Goal: Transaction & Acquisition: Purchase product/service

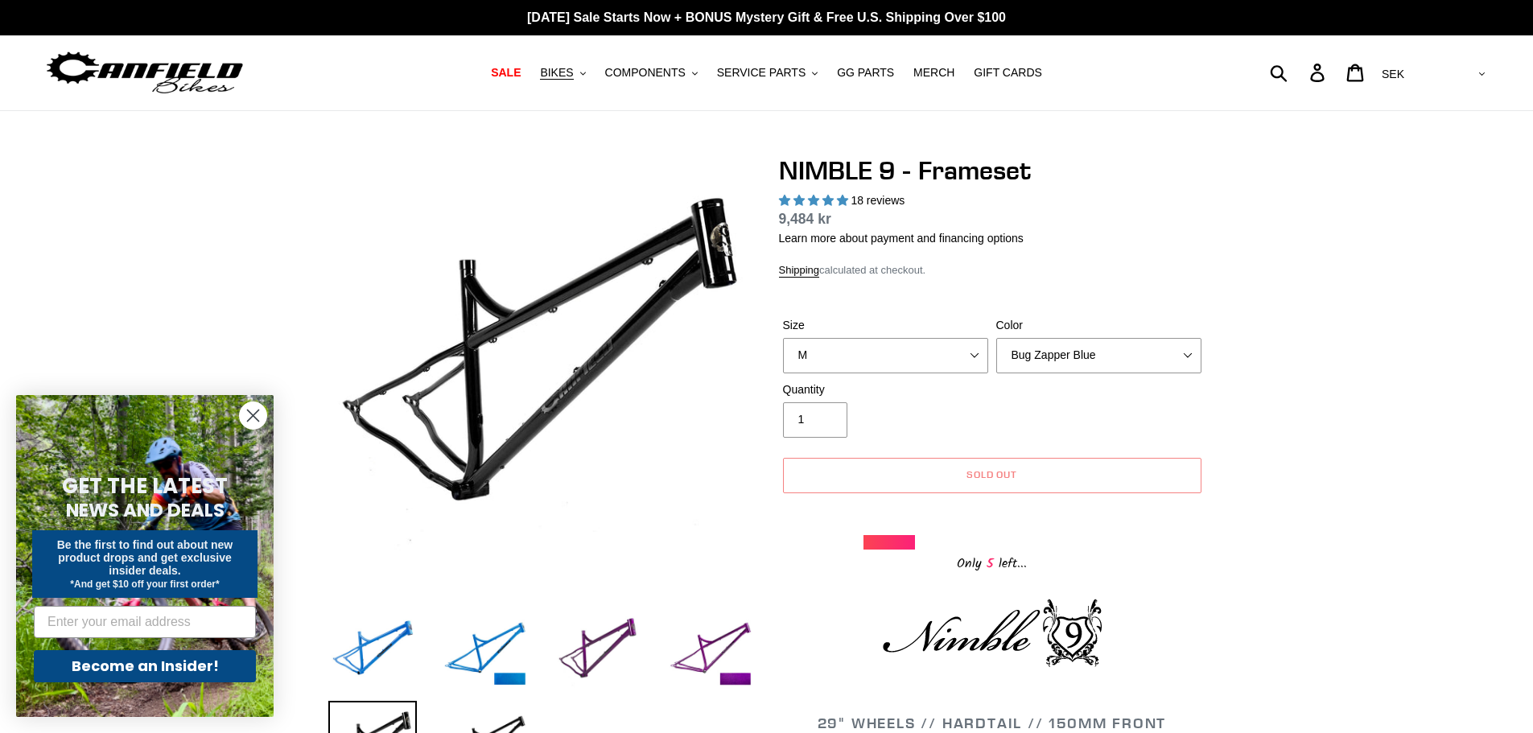
select select "M"
select select "highest-rating"
click at [1016, 345] on select "Bug Zapper Blue Purple Haze -Sold Out Galaxy Black" at bounding box center [1098, 355] width 205 height 35
click at [996, 338] on select "Bug Zapper Blue Purple Haze -Sold Out Galaxy Black" at bounding box center [1098, 355] width 205 height 35
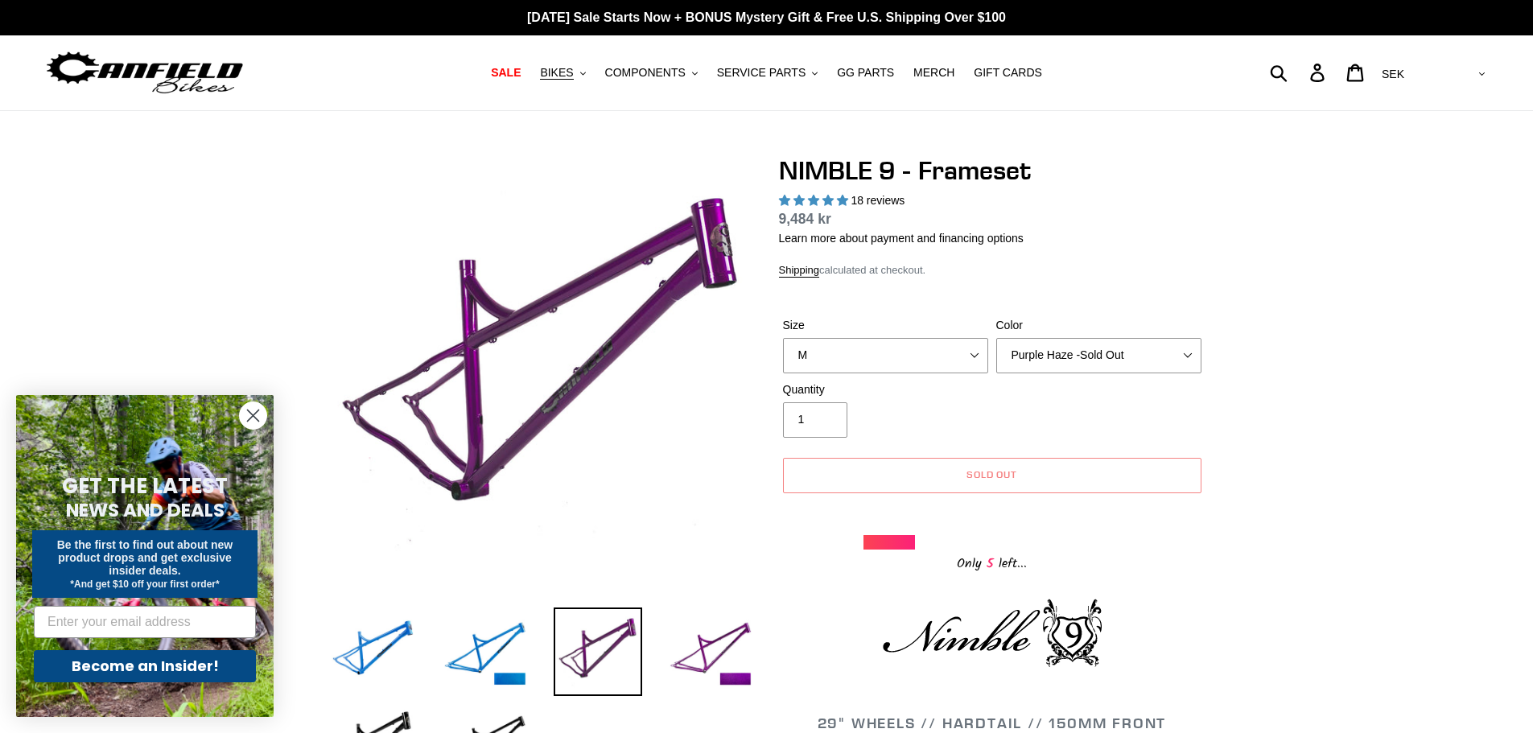
click at [1053, 356] on select "Bug Zapper Blue Purple Haze -Sold Out Galaxy Black" at bounding box center [1098, 355] width 205 height 35
click at [996, 338] on select "Bug Zapper Blue Purple Haze -Sold Out Galaxy Black" at bounding box center [1098, 355] width 205 height 35
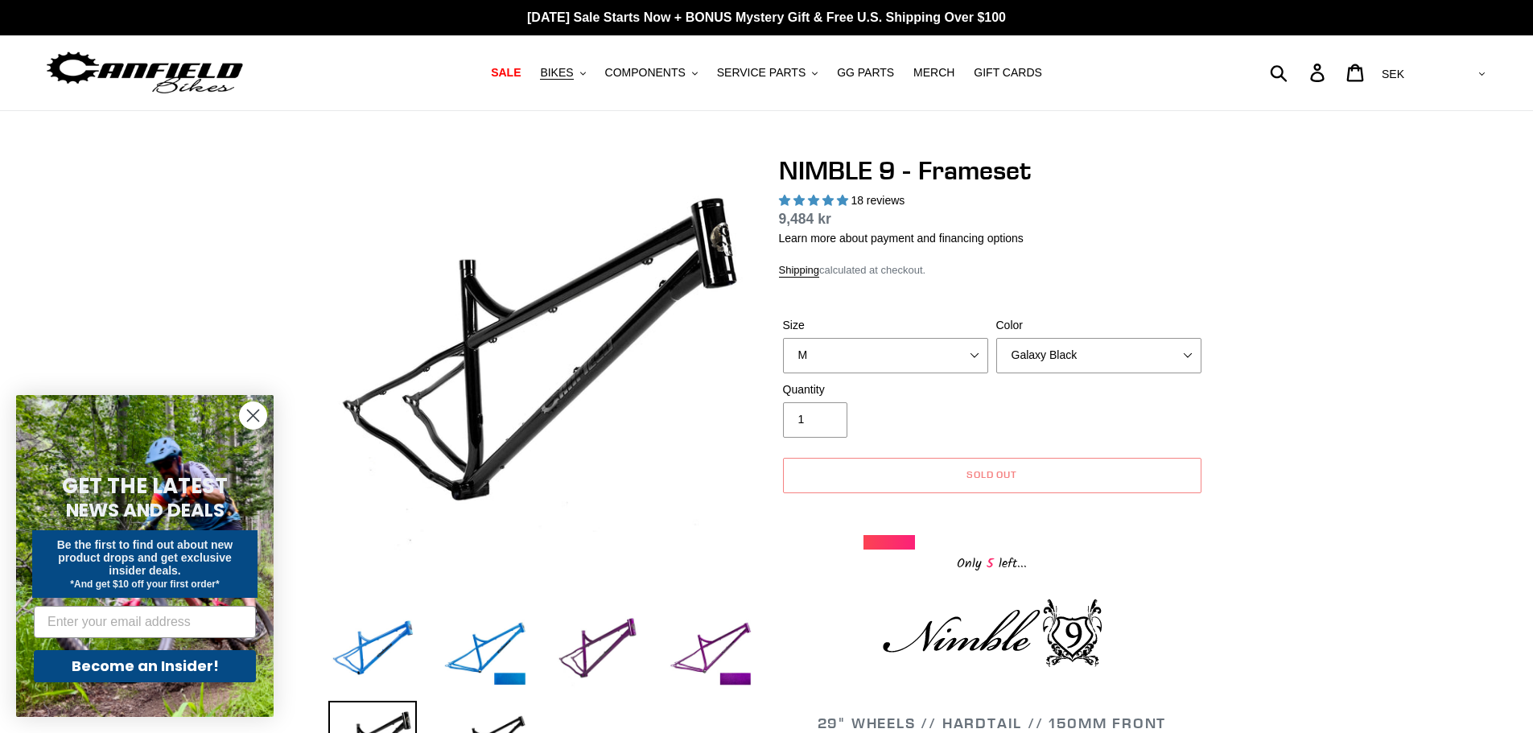
click at [1045, 355] on select "Bug Zapper Blue Purple Haze -Sold Out Galaxy Black" at bounding box center [1098, 355] width 205 height 35
select select "Bug Zapper Blue"
click at [996, 338] on select "Bug Zapper Blue Purple Haze -Sold Out Galaxy Black" at bounding box center [1098, 355] width 205 height 35
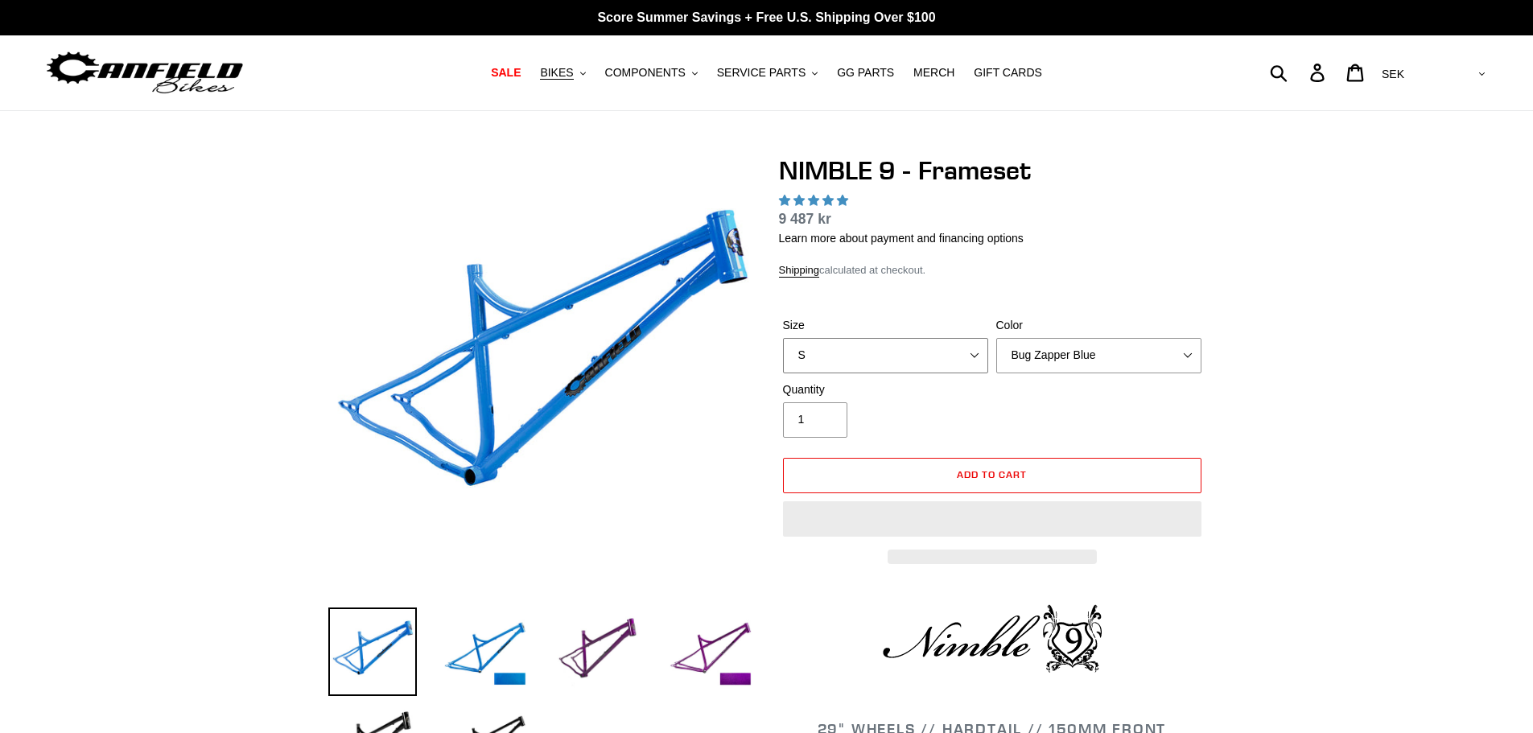
click at [943, 368] on select "S M L XL" at bounding box center [885, 355] width 205 height 35
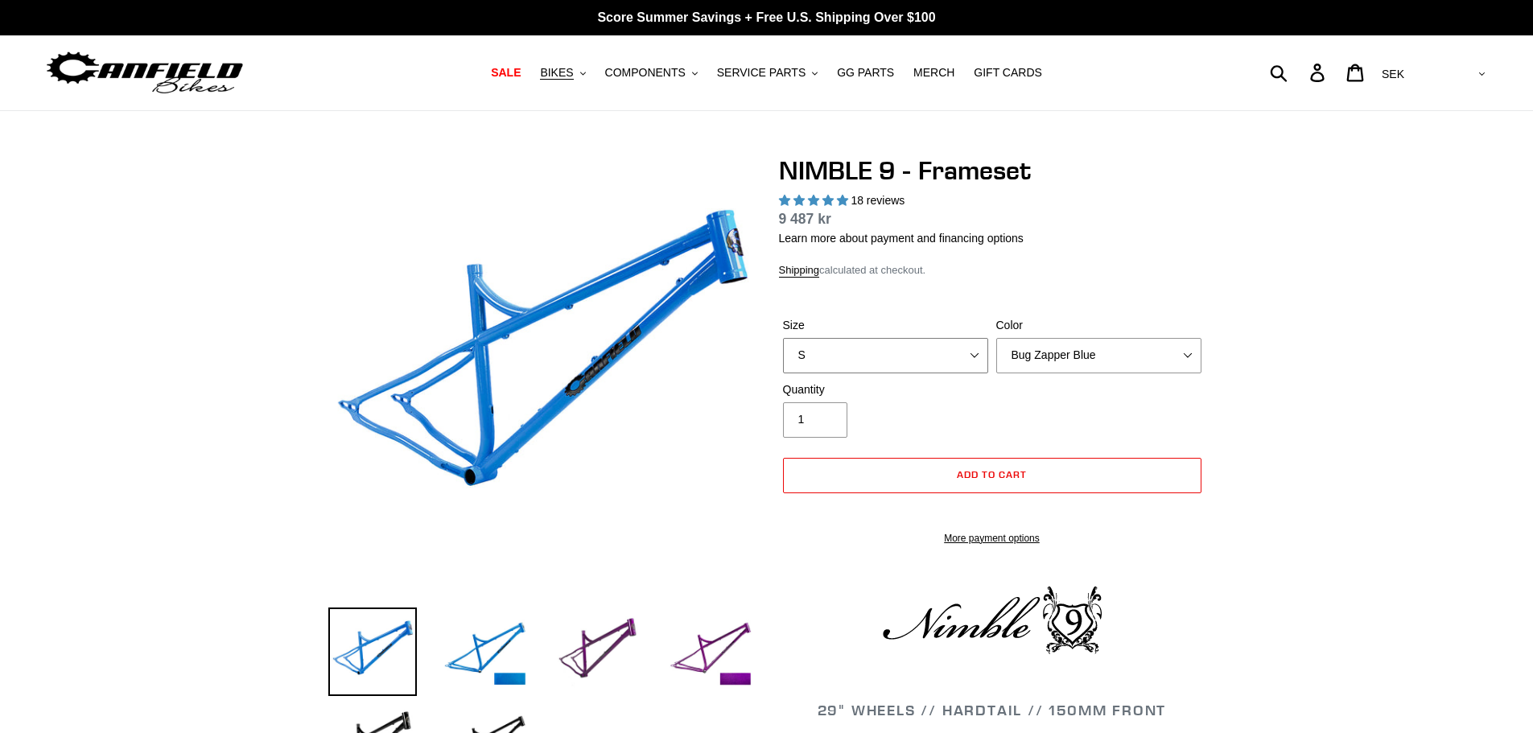
select select "M"
click at [783, 338] on select "S M L XL" at bounding box center [885, 355] width 205 height 35
select select "highest-rating"
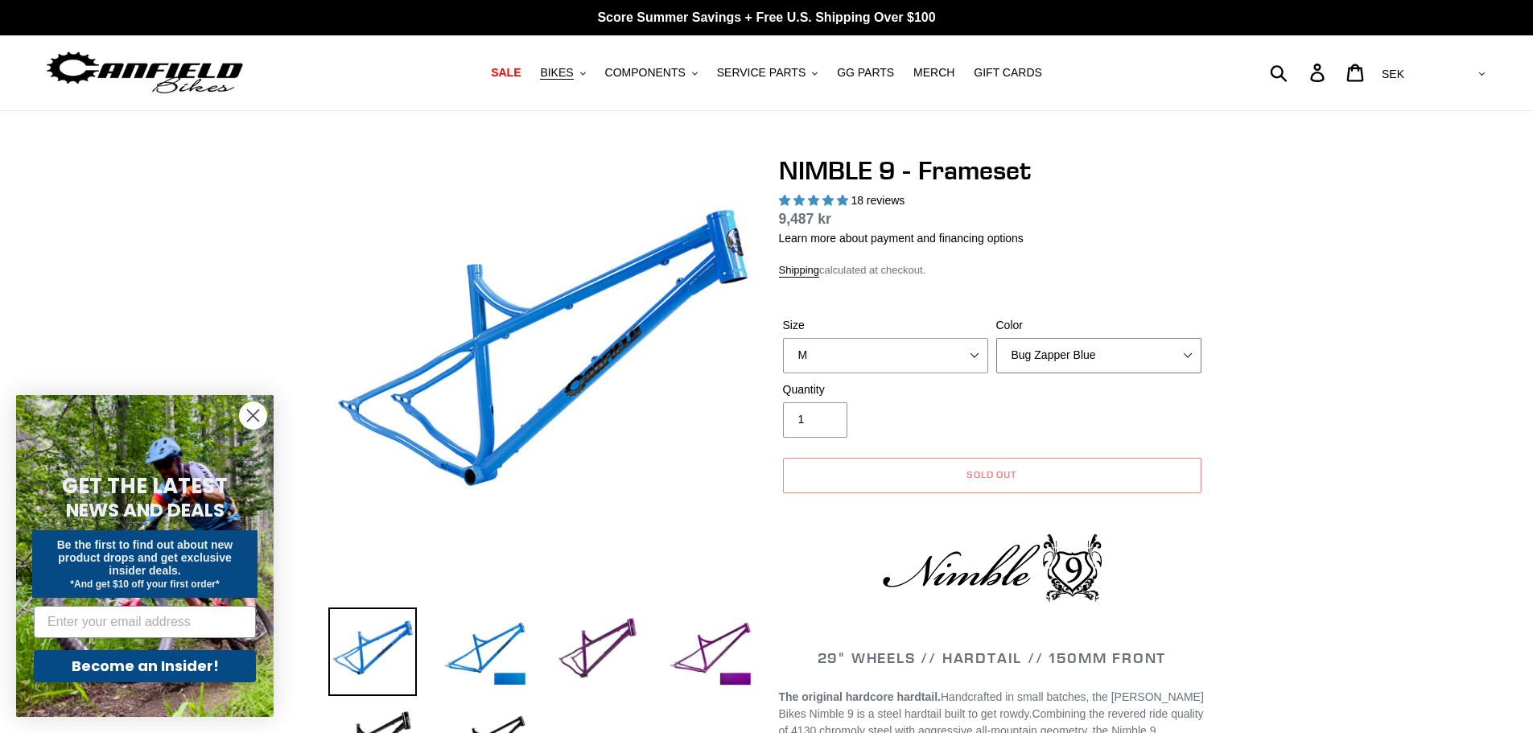
click at [1044, 360] on select "Bug Zapper Blue Purple Haze -Sold Out Galaxy Black" at bounding box center [1098, 355] width 205 height 35
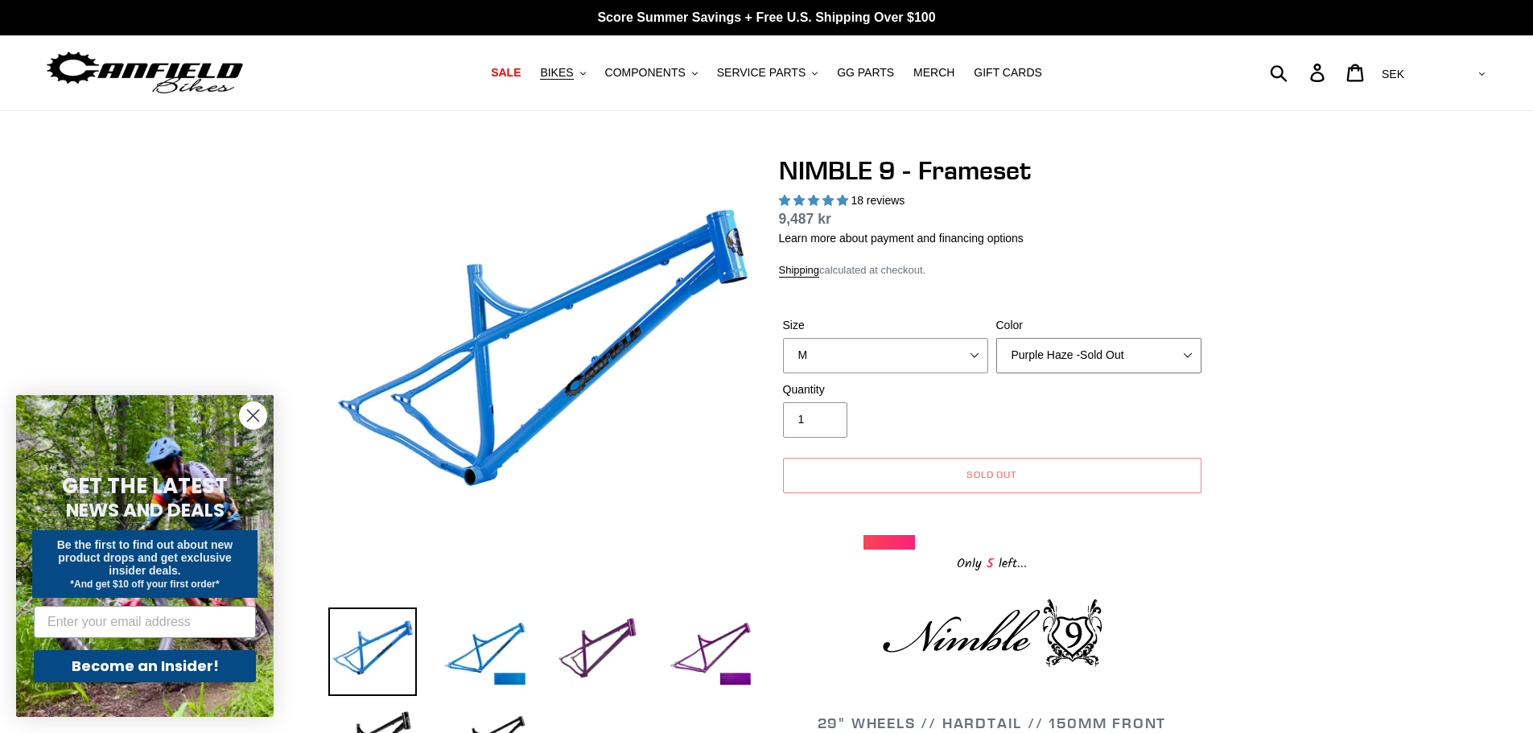
click at [996, 338] on select "Bug Zapper Blue Purple Haze -Sold Out Galaxy Black" at bounding box center [1098, 355] width 205 height 35
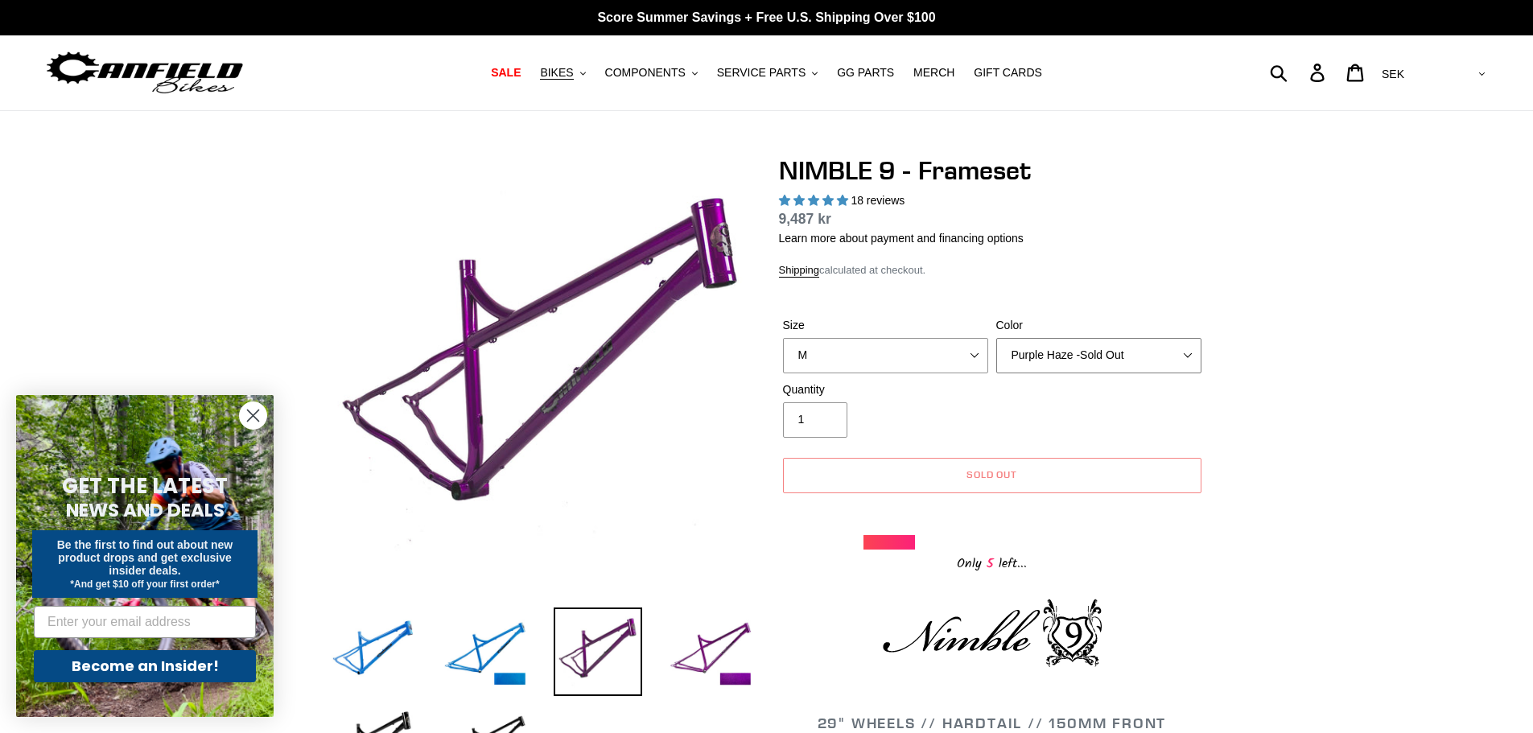
click at [1102, 357] on select "Bug Zapper Blue Purple Haze -Sold Out Galaxy Black" at bounding box center [1098, 355] width 205 height 35
select select "Galaxy Black"
click at [996, 338] on select "Bug Zapper Blue Purple Haze -Sold Out Galaxy Black" at bounding box center [1098, 355] width 205 height 35
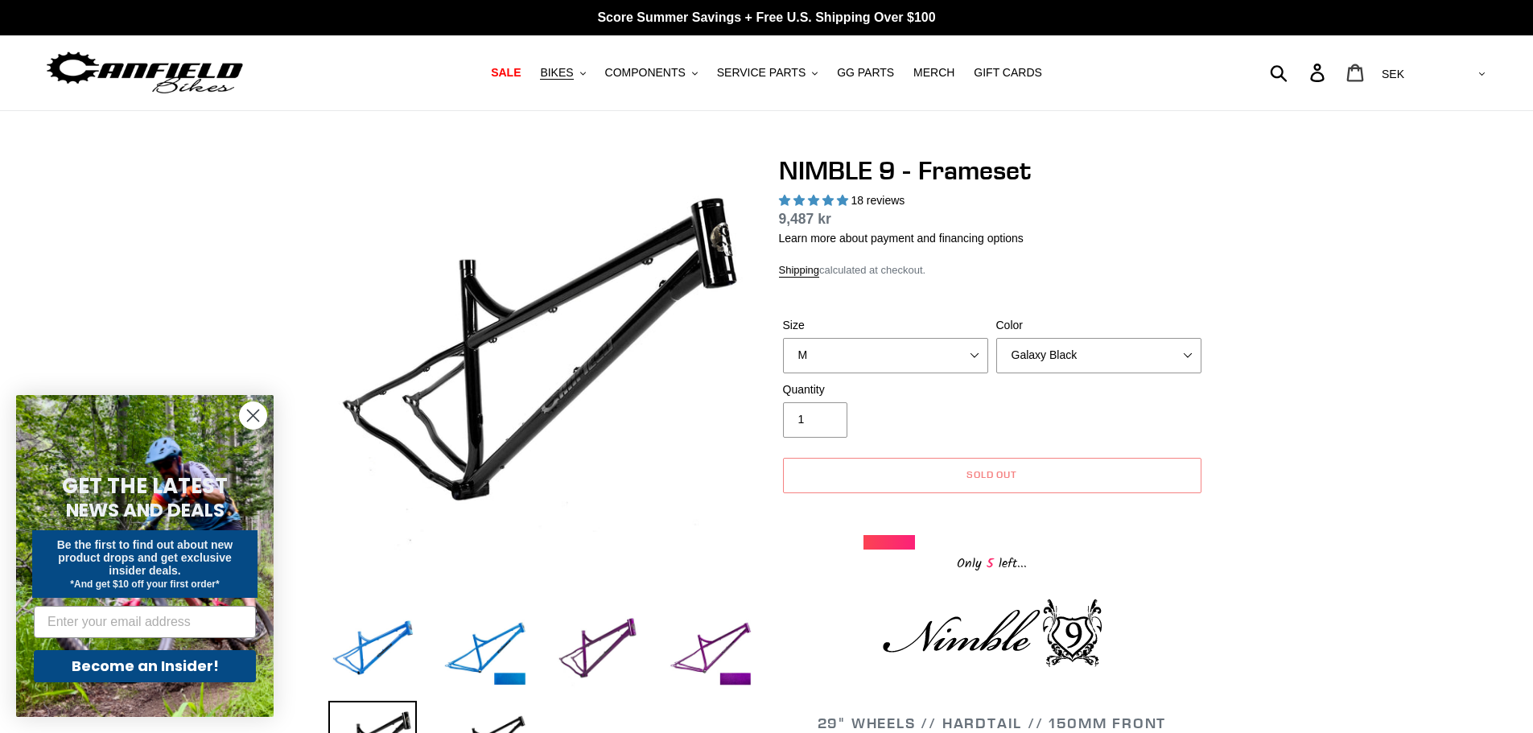
click at [1364, 74] on icon at bounding box center [1355, 73] width 18 height 19
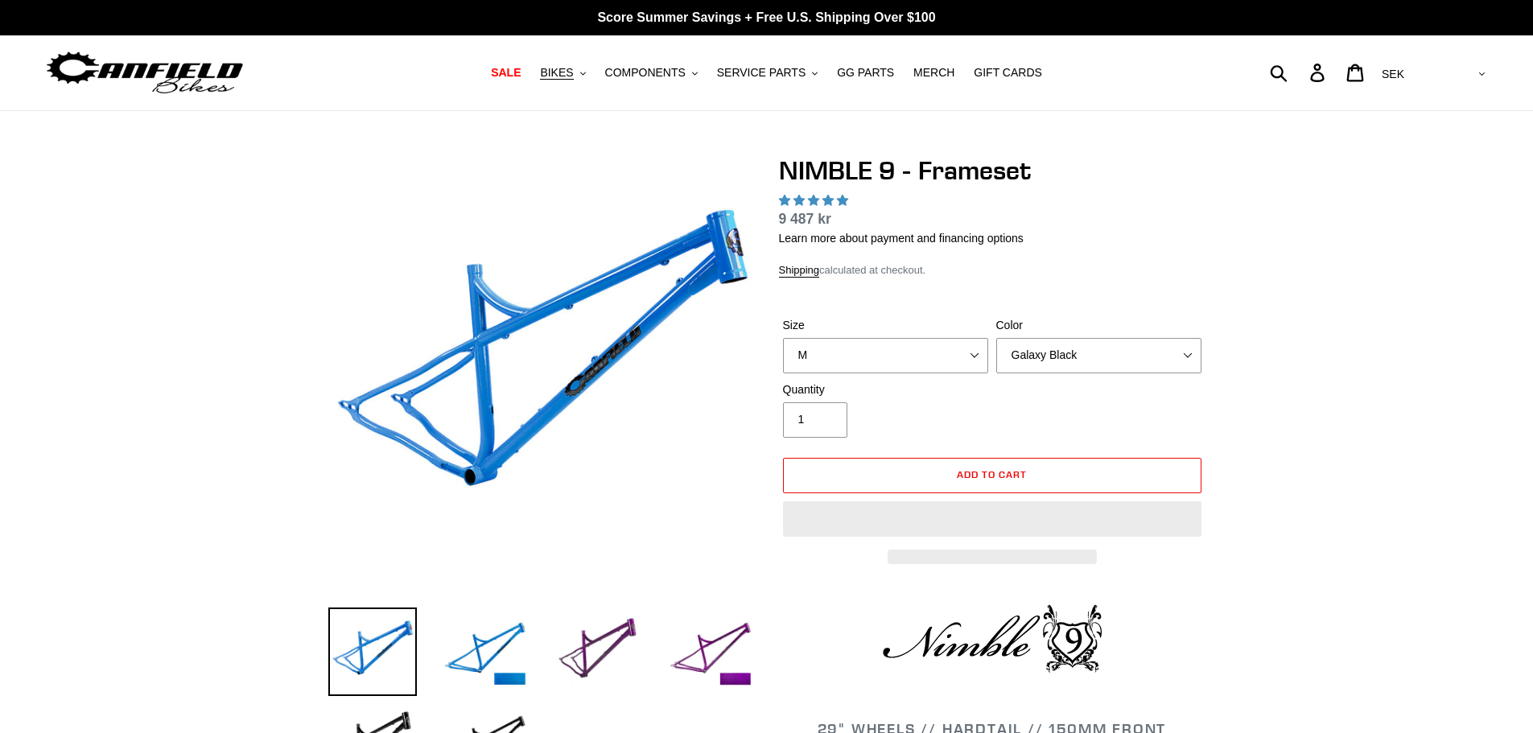
select select "M"
select select "Galaxy Black"
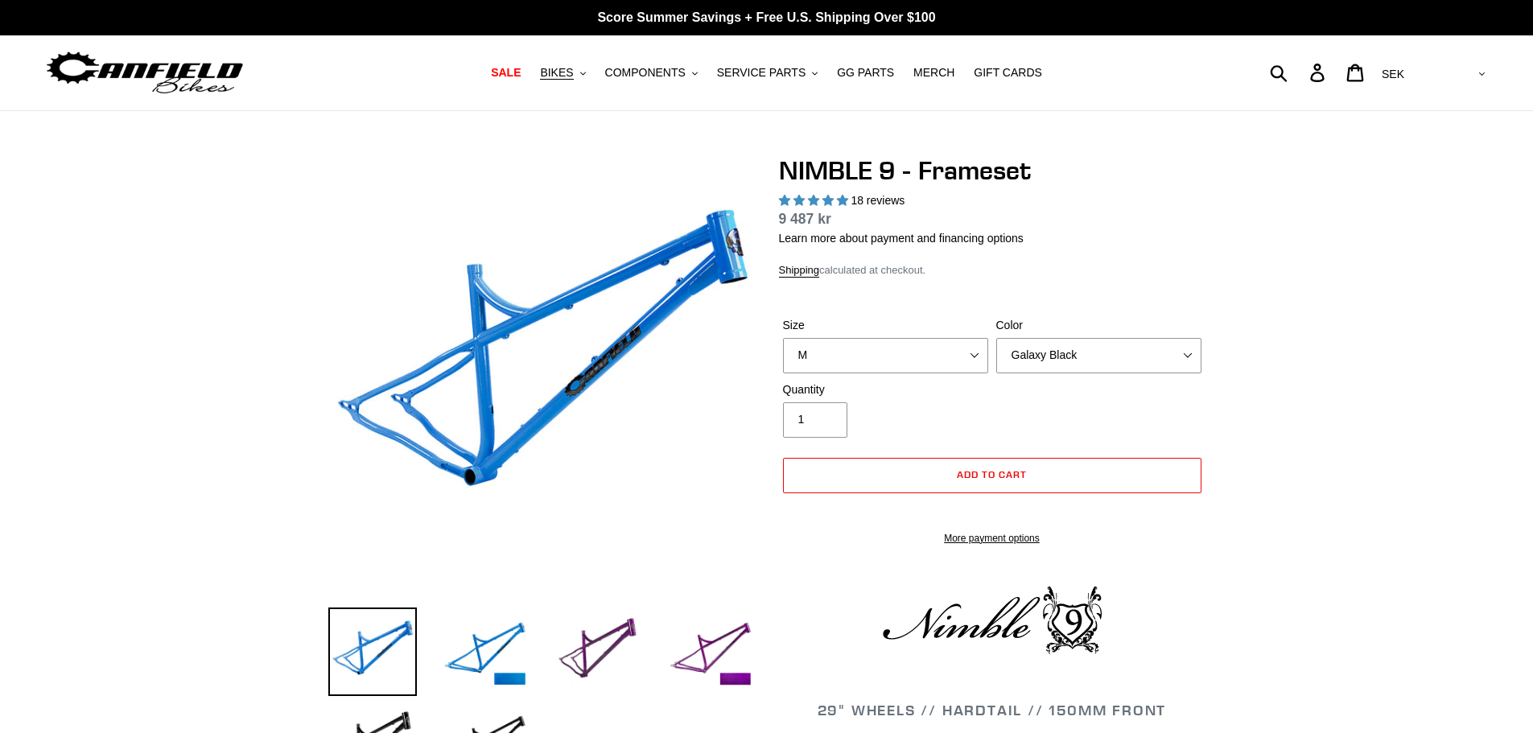
select select "highest-rating"
click at [783, 338] on select "S M L XL" at bounding box center [885, 355] width 205 height 35
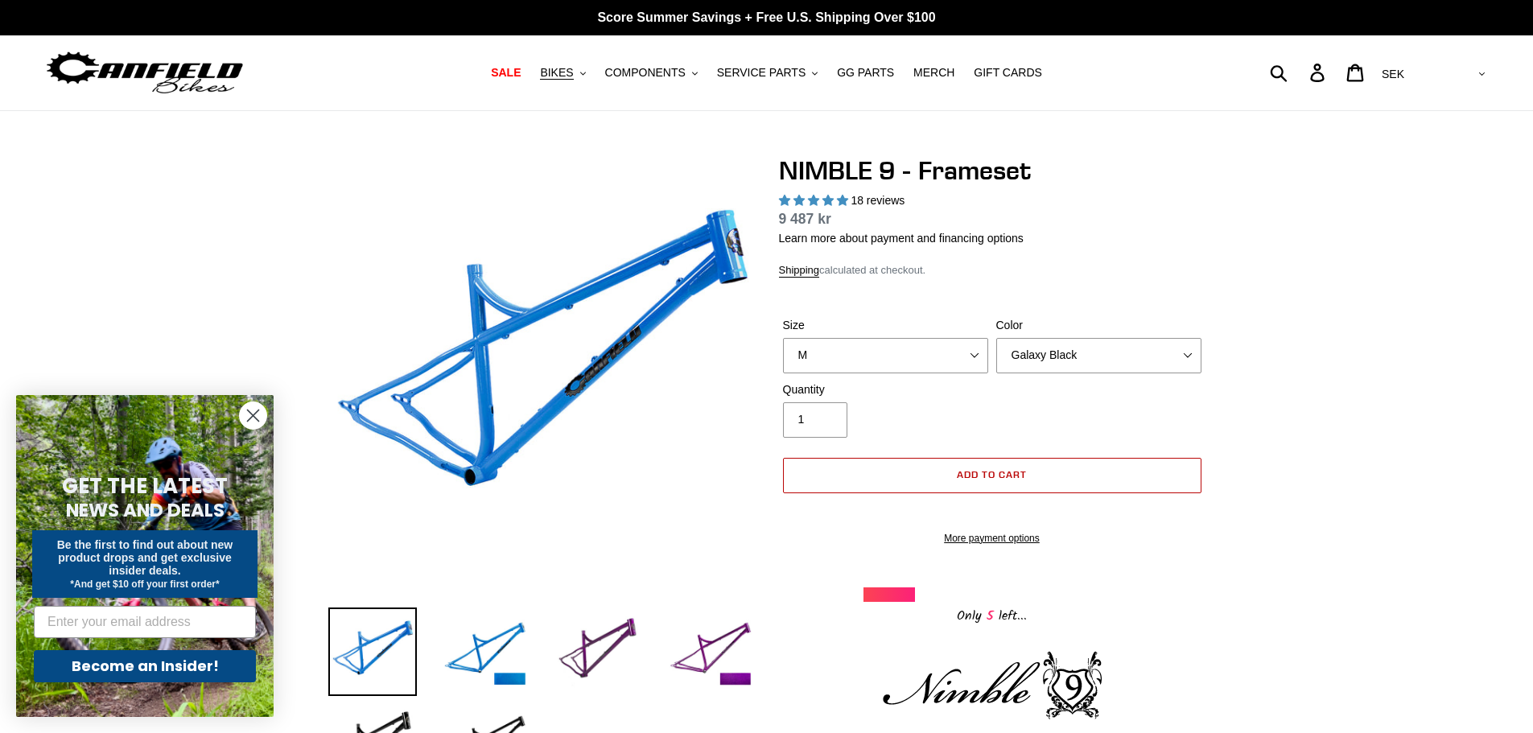
click at [1037, 477] on button "Add to cart" at bounding box center [992, 475] width 418 height 35
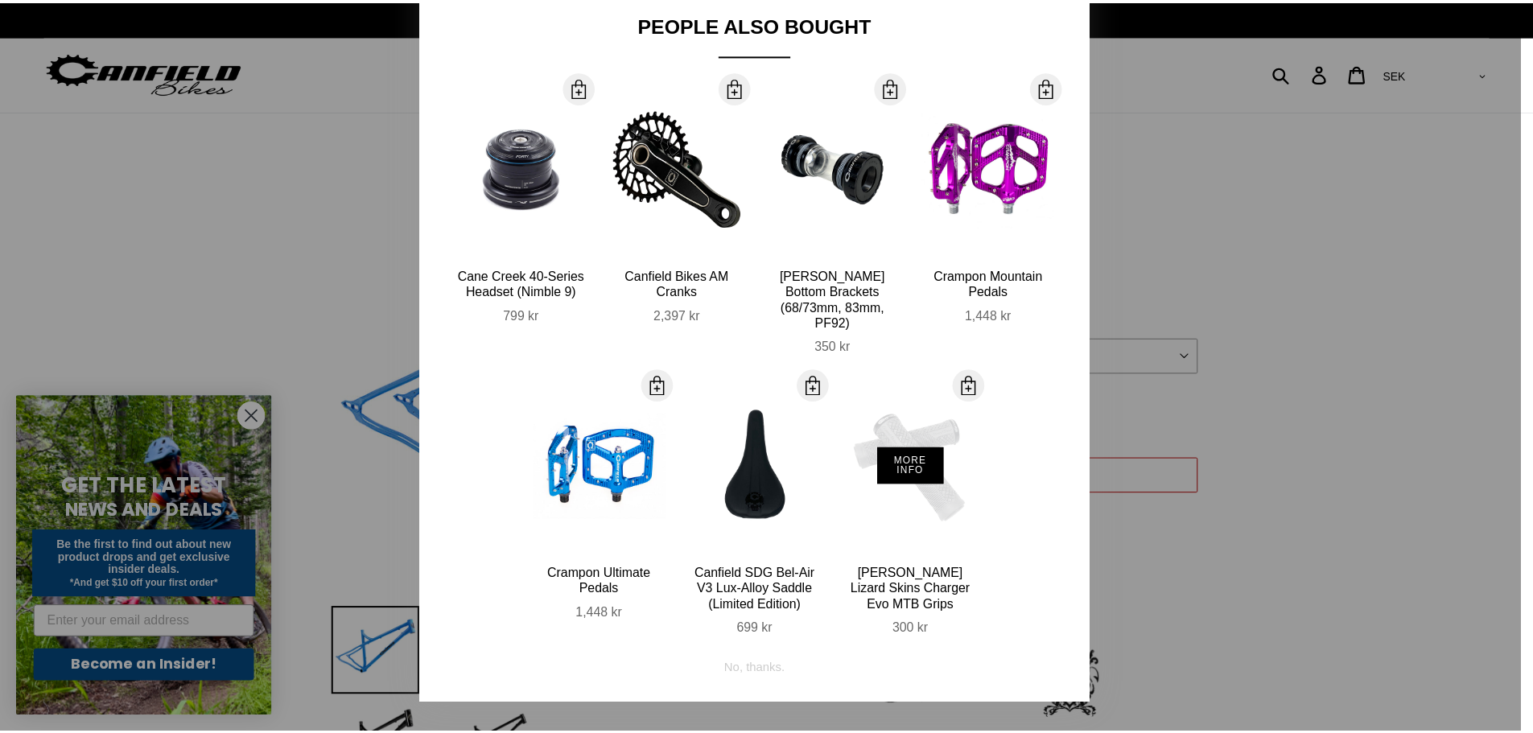
scroll to position [113, 0]
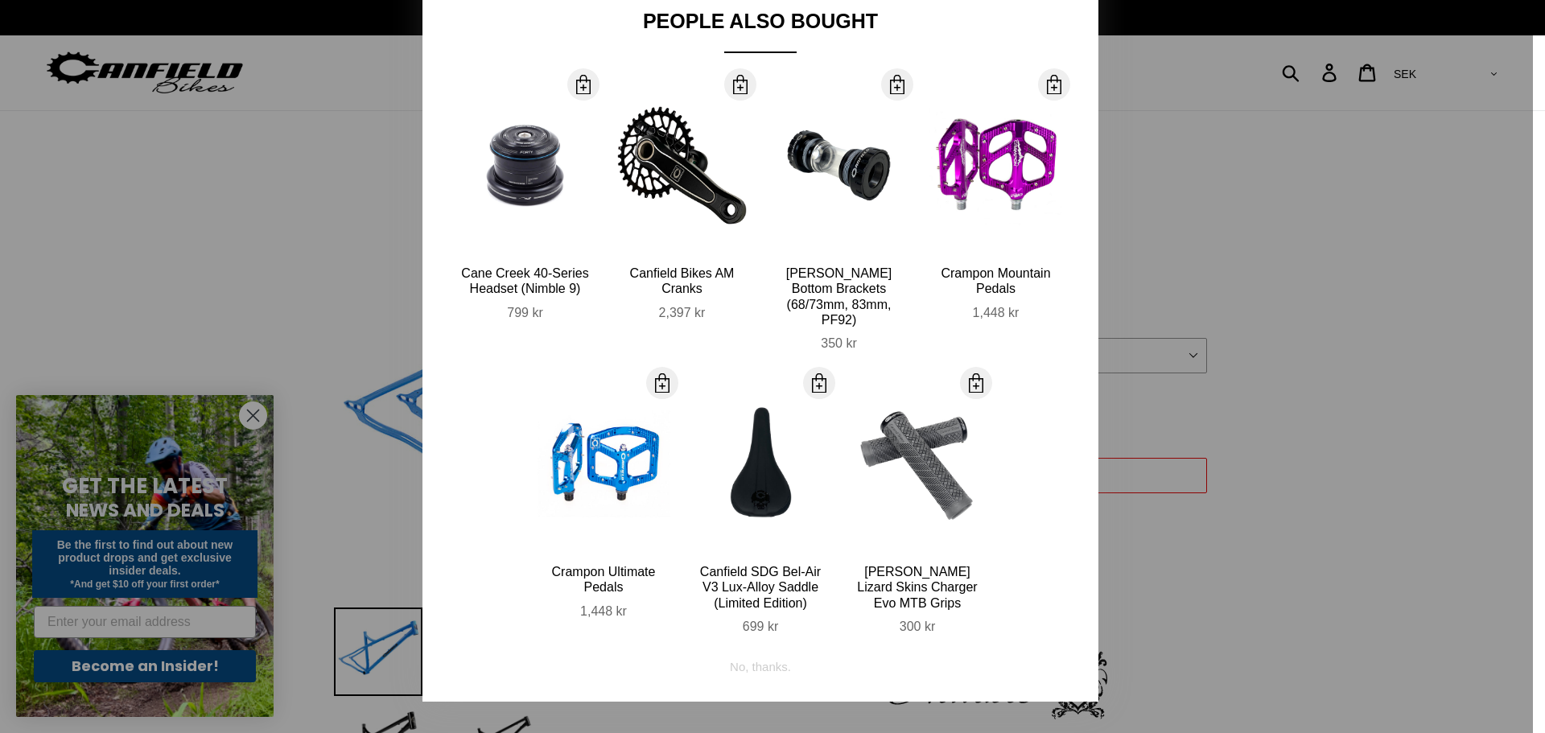
drag, startPoint x: 1284, startPoint y: 153, endPoint x: 1369, endPoint y: 110, distance: 94.6
click at [1292, 145] on div at bounding box center [772, 366] width 1545 height 733
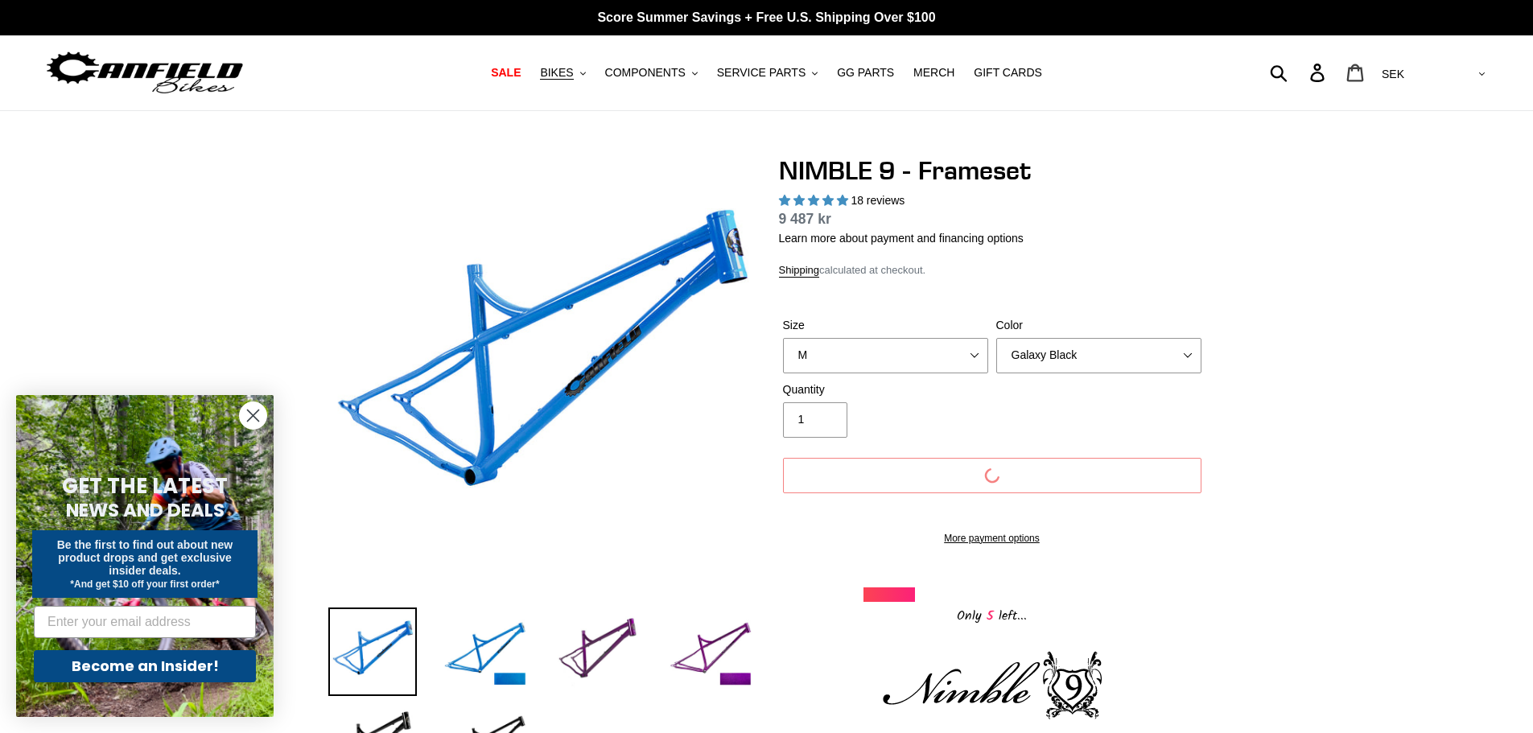
click at [1364, 80] on icon at bounding box center [1355, 73] width 17 height 18
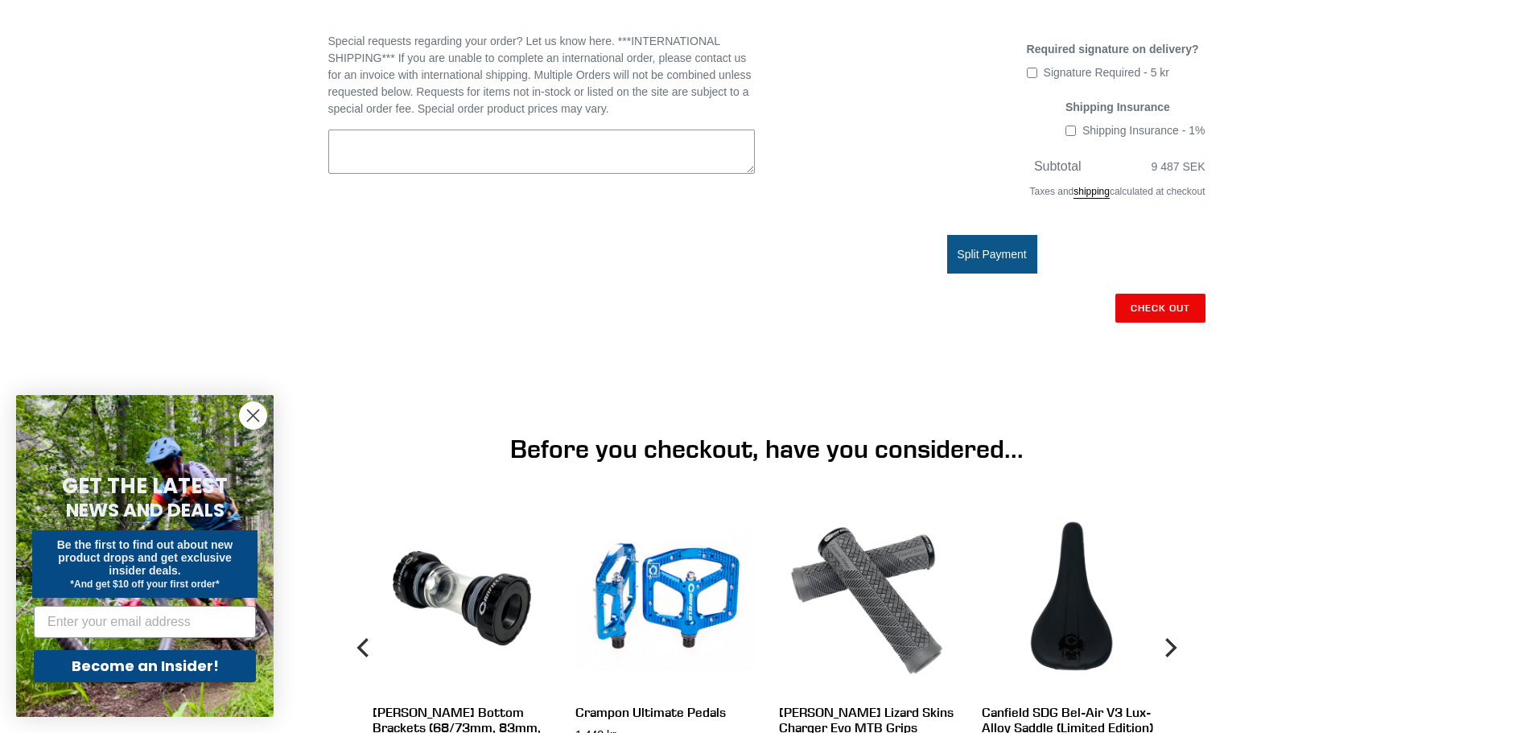
scroll to position [483, 0]
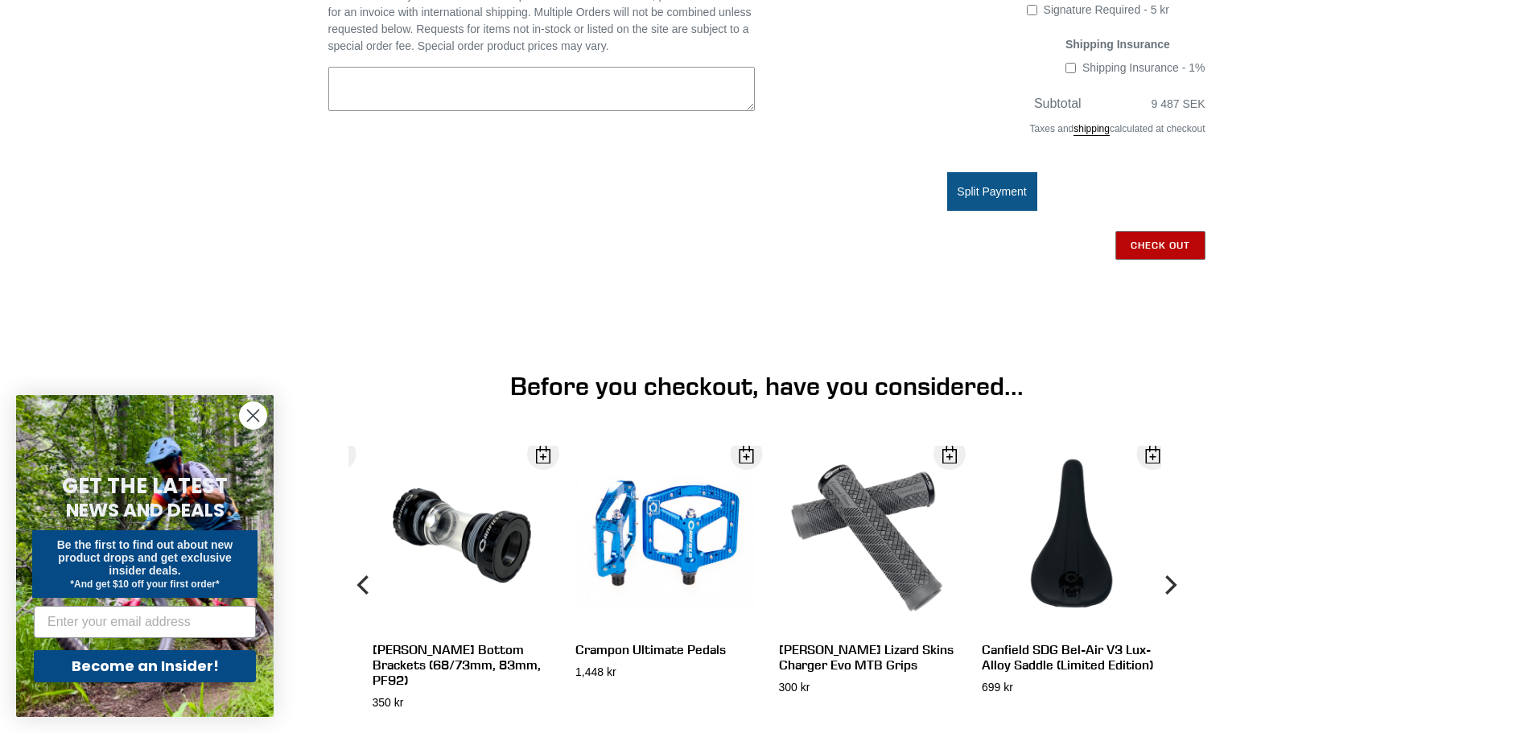
click at [1170, 241] on input "Check out" at bounding box center [1160, 245] width 90 height 29
